Goal: Information Seeking & Learning: Check status

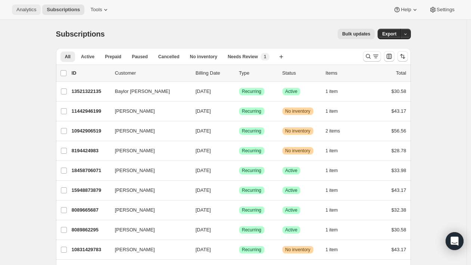
click at [29, 11] on span "Analytics" at bounding box center [26, 10] width 20 height 6
click at [28, 12] on span "Analytics" at bounding box center [26, 10] width 20 height 6
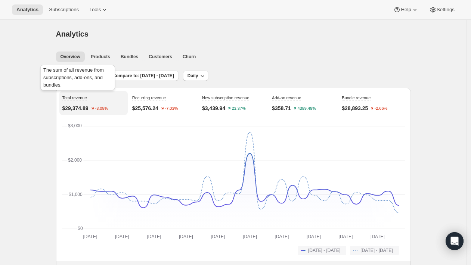
click at [75, 78] on div "The sum of all revenue from subscriptions, add-ons, and bundles." at bounding box center [78, 78] width 78 height 31
click at [72, 75] on span "Last 30 days" at bounding box center [79, 76] width 27 height 6
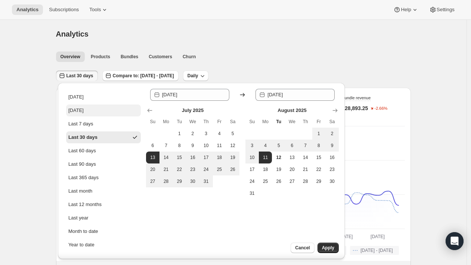
click at [81, 109] on div "[DATE]" at bounding box center [75, 110] width 15 height 7
type input "[DATE]"
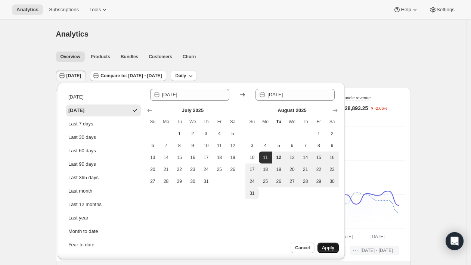
click at [325, 249] on span "Apply" at bounding box center [328, 248] width 12 height 6
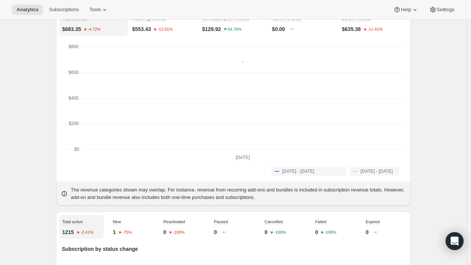
scroll to position [81, 0]
